Goal: Task Accomplishment & Management: Use online tool/utility

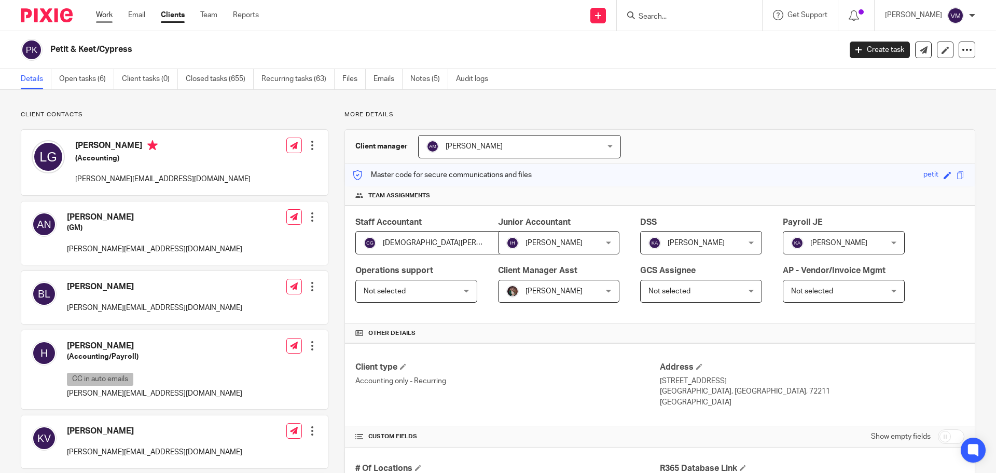
click at [106, 18] on link "Work" at bounding box center [104, 15] width 17 height 10
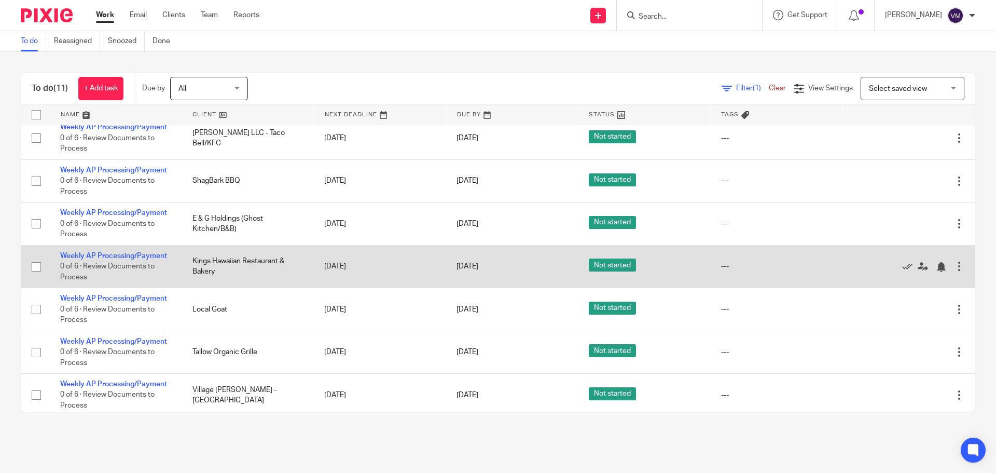
scroll to position [178, 0]
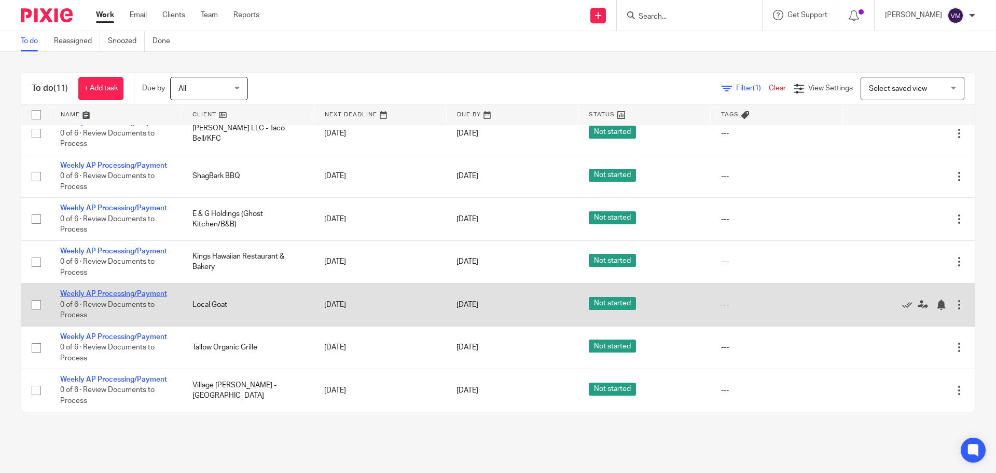
click at [157, 295] on link "Weekly AP Processing/Payment" at bounding box center [113, 293] width 107 height 7
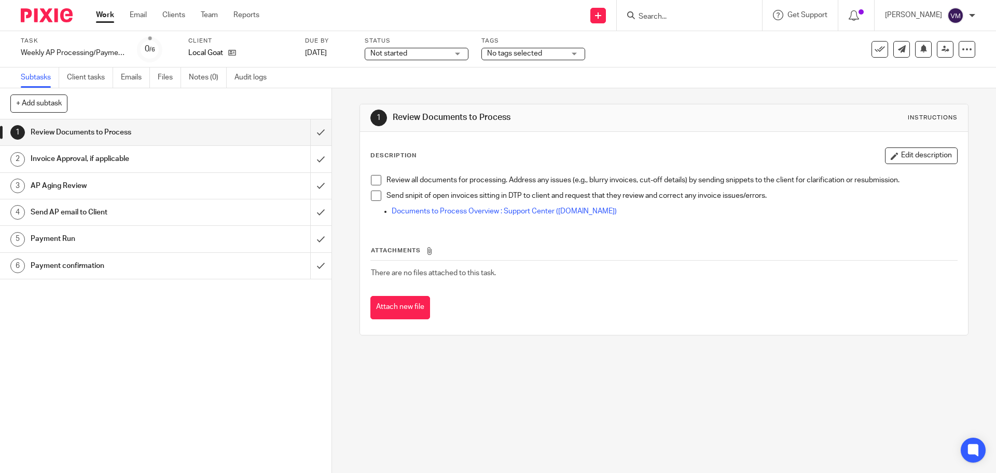
click at [182, 204] on h1 "Send AP email to Client" at bounding box center [120, 212] width 179 height 16
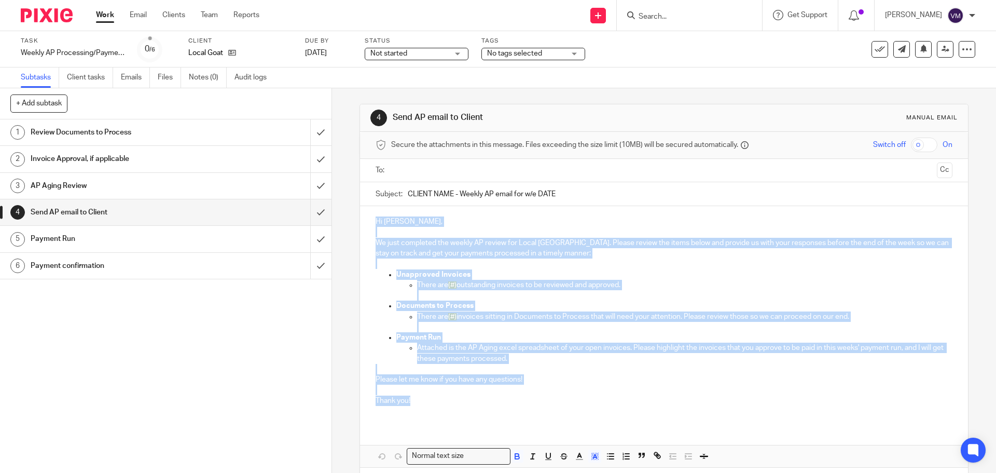
drag, startPoint x: 373, startPoint y: 220, endPoint x: 413, endPoint y: 399, distance: 183.5
click at [416, 402] on div "Hi Thomas, We just completed the weekly AP review for Local Goat. Please review…" at bounding box center [663, 315] width 607 height 218
copy div "Hi Thomas, We just completed the weekly AP review for Local Goat. Please review…"
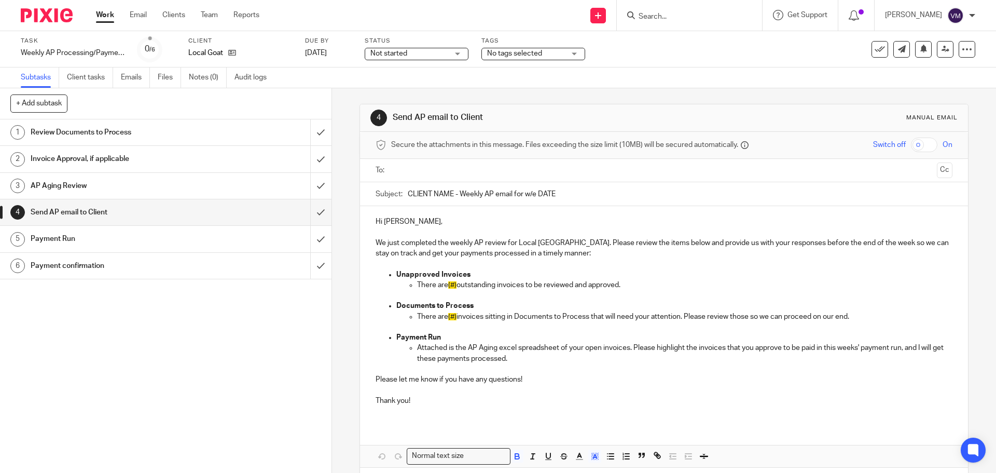
drag, startPoint x: 556, startPoint y: 192, endPoint x: 422, endPoint y: 201, distance: 134.1
click at [408, 192] on input "CLIENT NAME - Weekly AP email for w/e DATE" at bounding box center [680, 193] width 544 height 23
click at [874, 51] on icon at bounding box center [879, 49] width 10 height 10
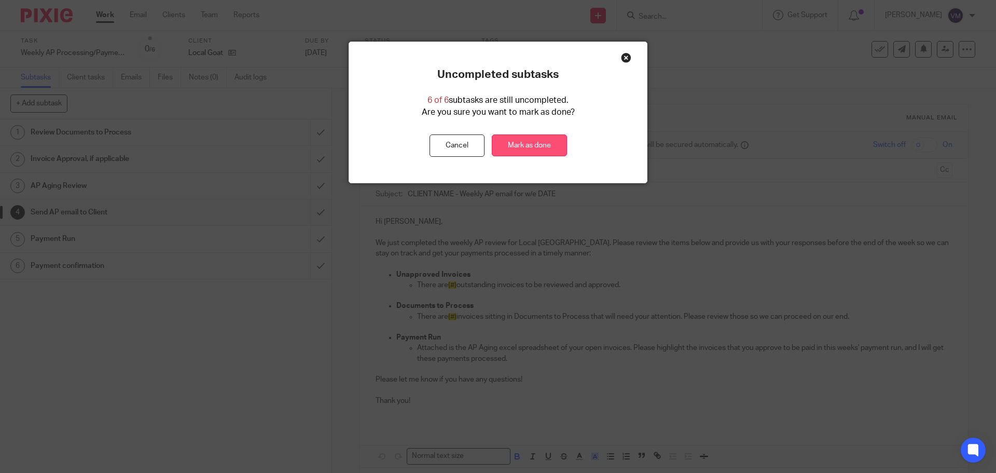
click at [521, 144] on link "Mark as done" at bounding box center [529, 145] width 75 height 22
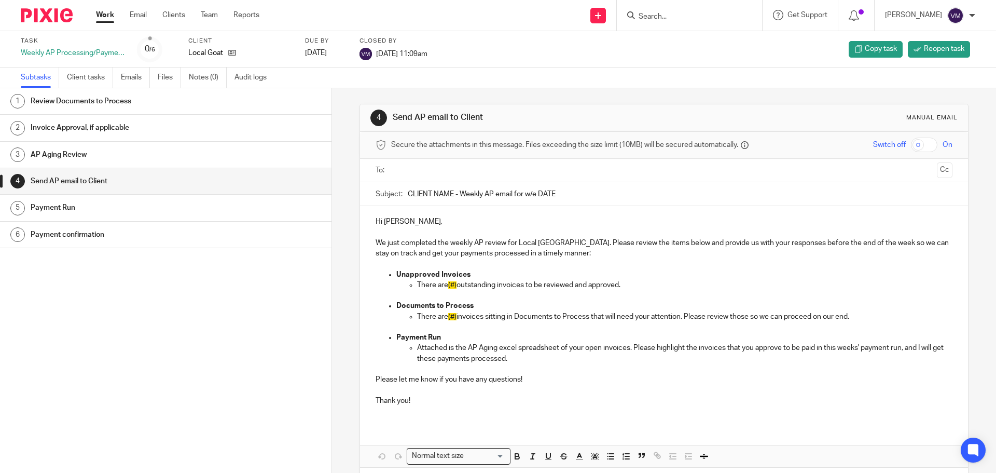
drag, startPoint x: 871, startPoint y: 384, endPoint x: 825, endPoint y: 385, distance: 45.7
click at [870, 384] on p "Please let me know if you have any questions!" at bounding box center [664, 374] width 576 height 21
click at [109, 13] on link "Work" at bounding box center [105, 15] width 18 height 10
